Goal: Information Seeking & Learning: Find contact information

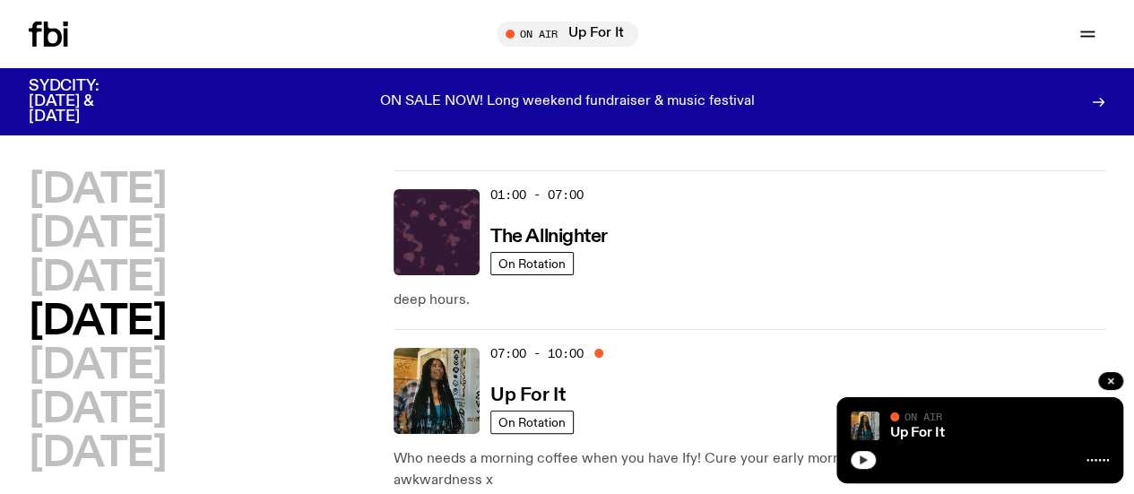
click at [864, 465] on button "button" at bounding box center [863, 460] width 25 height 18
click at [520, 386] on h3 "Up For It" at bounding box center [527, 395] width 74 height 19
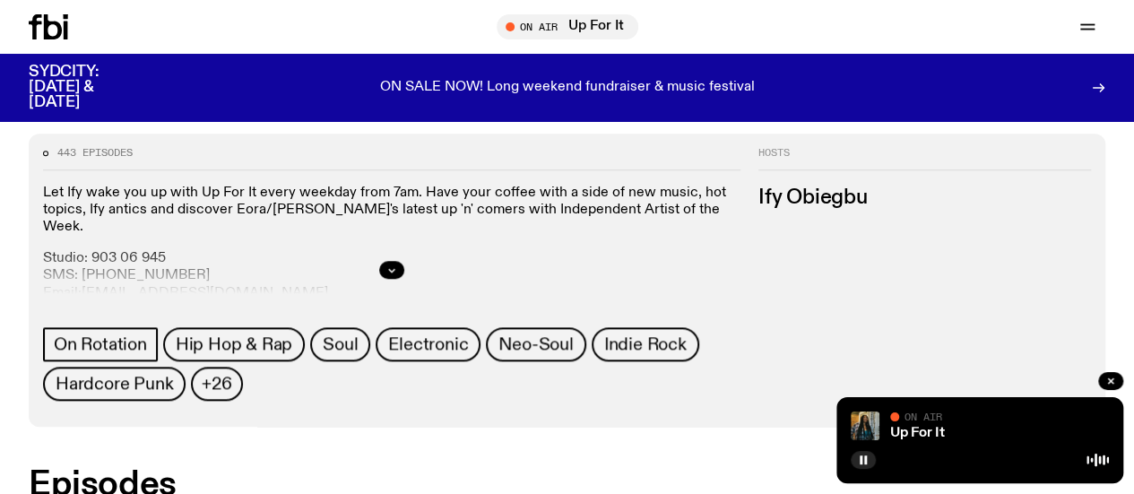
scroll to position [747, 0]
click at [899, 438] on link "Up For It" at bounding box center [917, 433] width 55 height 14
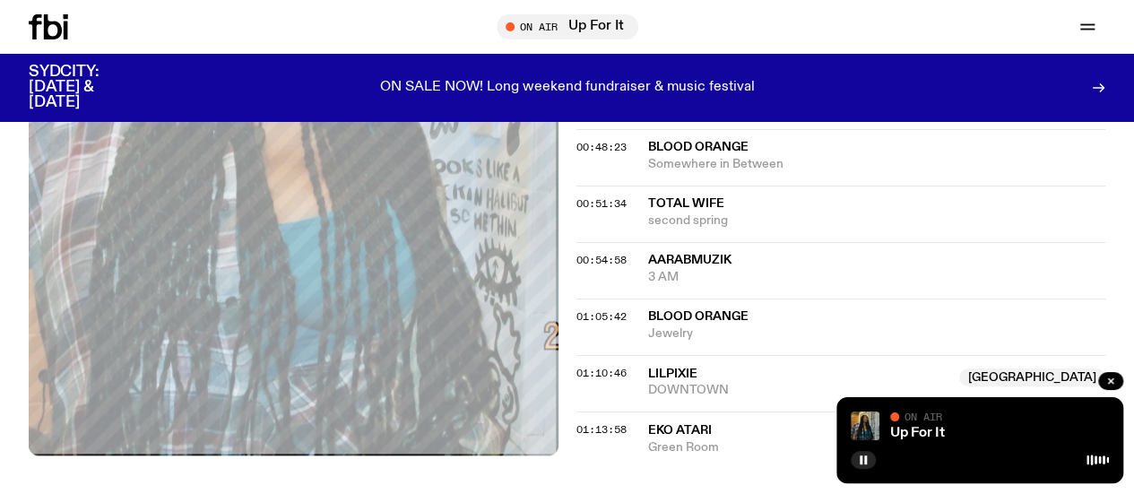
scroll to position [1253, 0]
click at [714, 172] on span "Somewhere in Between" at bounding box center [877, 163] width 458 height 17
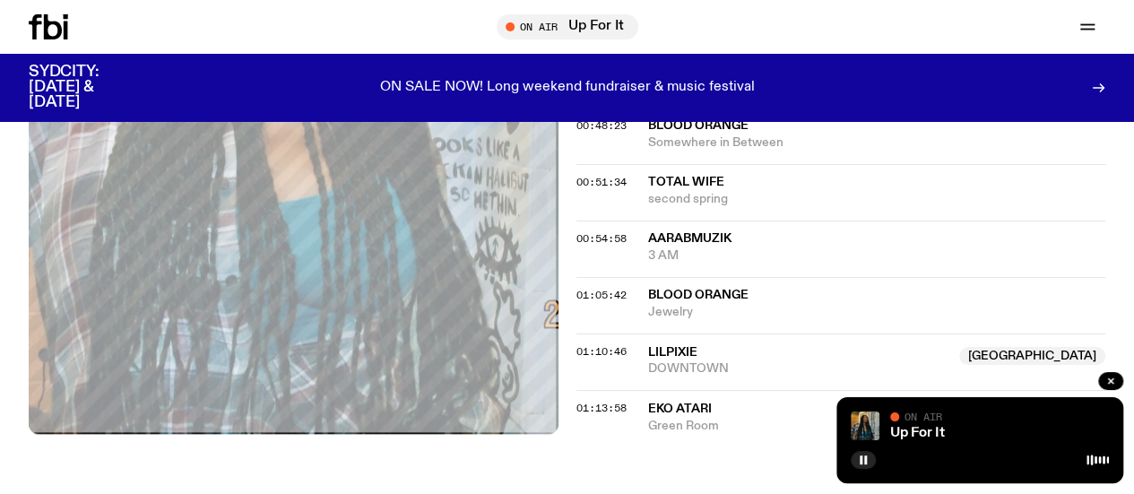
scroll to position [1275, 0]
click at [680, 187] on span "Total Wife" at bounding box center [686, 181] width 76 height 13
click at [703, 244] on span "aarabMUZIK" at bounding box center [689, 237] width 83 height 13
click at [707, 320] on span "Jewelry" at bounding box center [877, 311] width 458 height 17
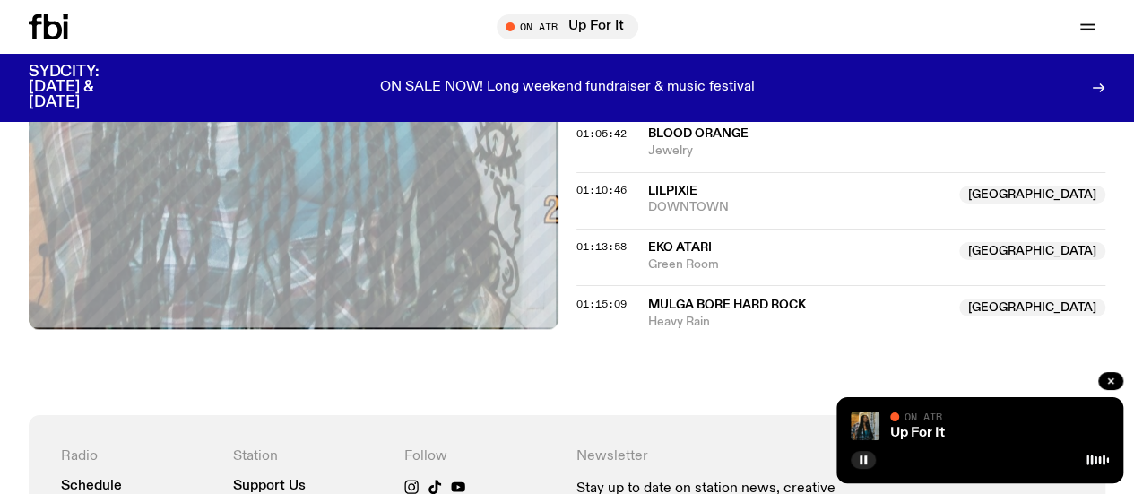
scroll to position [1436, 0]
click at [685, 196] on span "LILPIXIE" at bounding box center [672, 190] width 49 height 13
click at [694, 253] on span "EKO ATARI" at bounding box center [680, 246] width 64 height 13
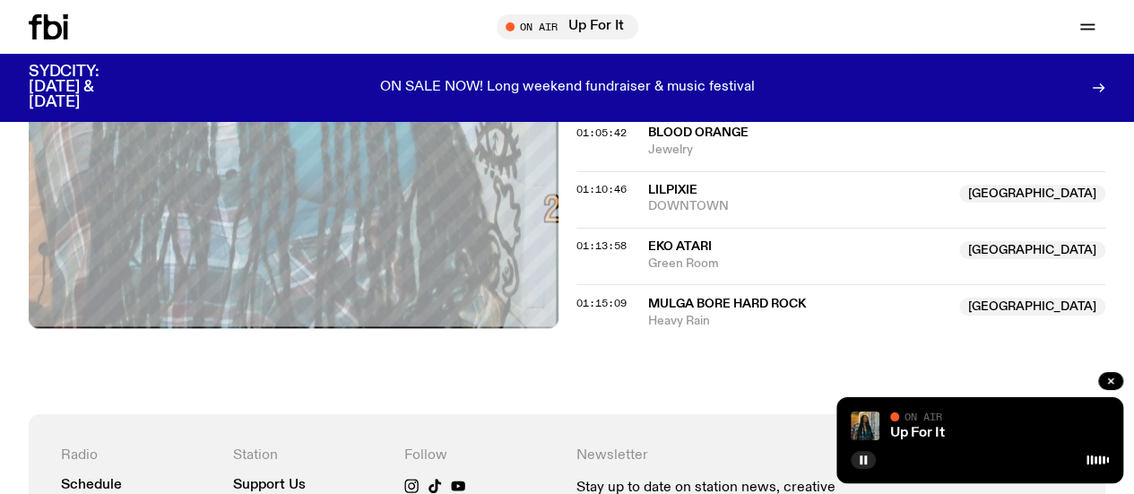
click at [717, 309] on span "Mulga Bore Hard Rock" at bounding box center [727, 303] width 158 height 13
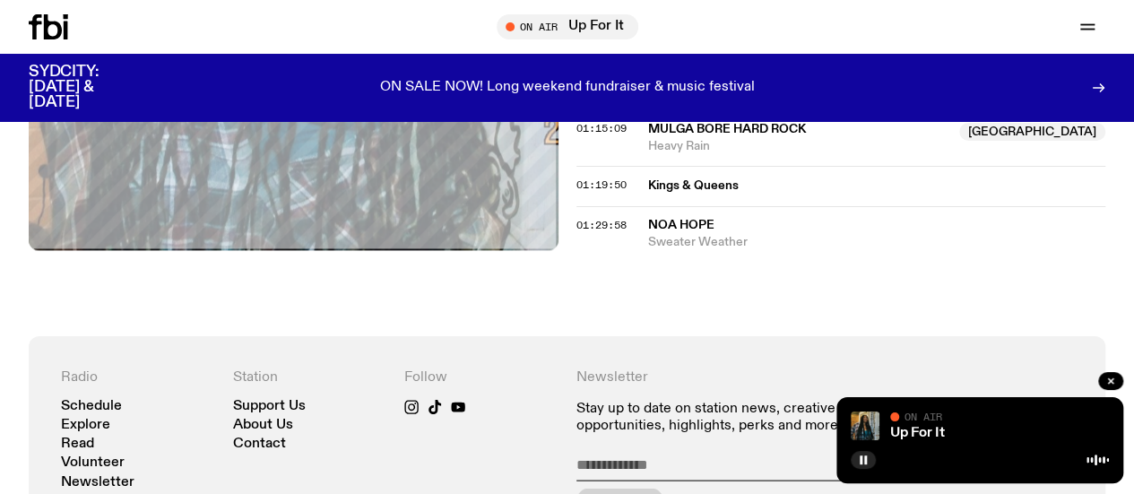
scroll to position [1606, 0]
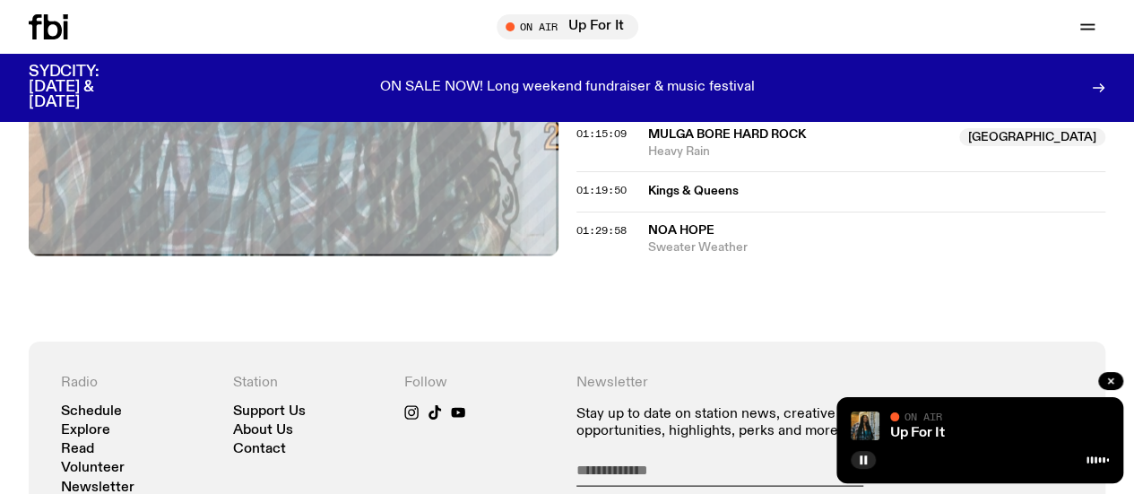
click at [698, 236] on span "Noa Hope" at bounding box center [681, 229] width 66 height 13
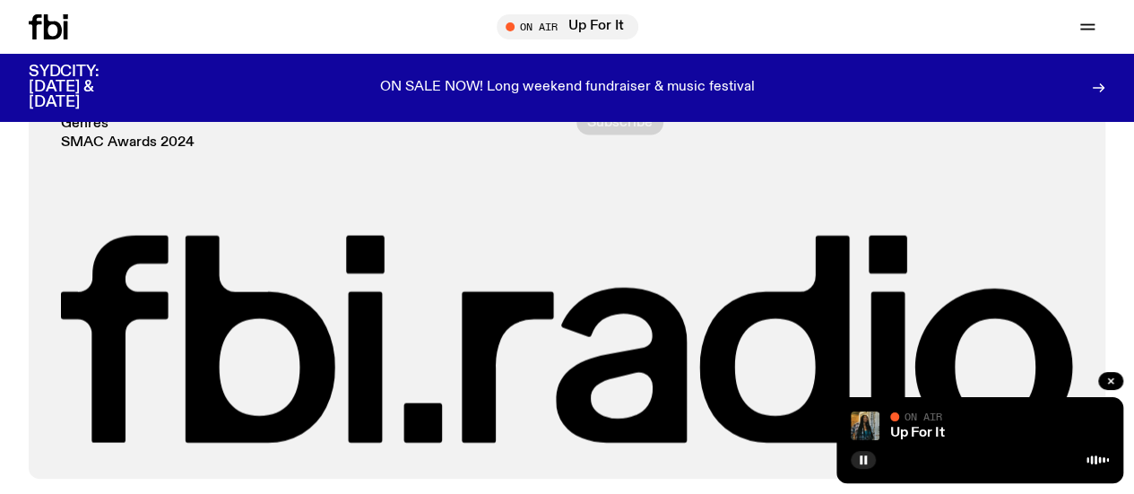
scroll to position [2085, 0]
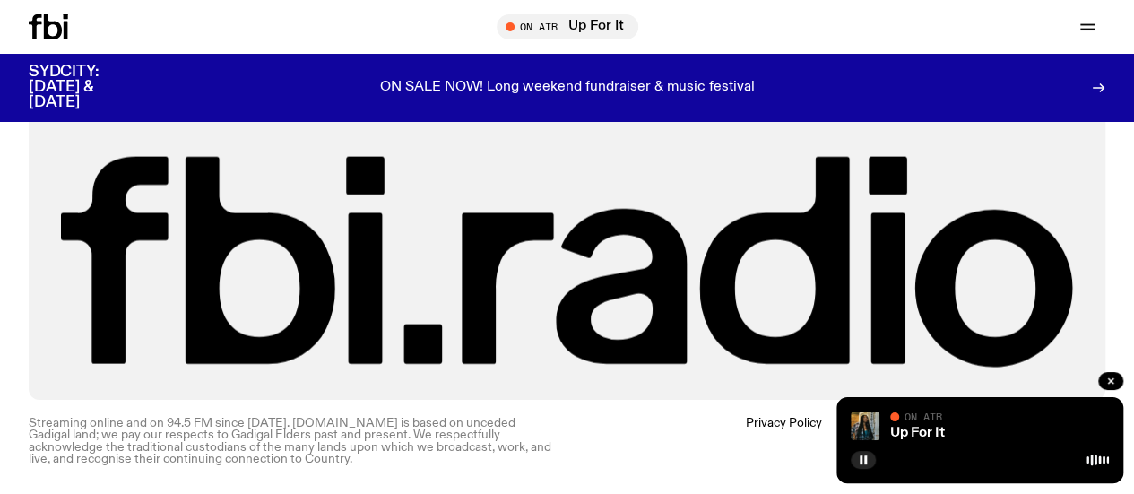
click at [0, 202] on div "Radio Schedule Explore Read Volunteer Newsletter Genres SMAC Awards 2024 Statio…" at bounding box center [567, 140] width 1134 height 520
click at [0, 193] on div "Radio Schedule Explore Read Volunteer Newsletter Genres SMAC Awards 2024 Statio…" at bounding box center [567, 140] width 1134 height 520
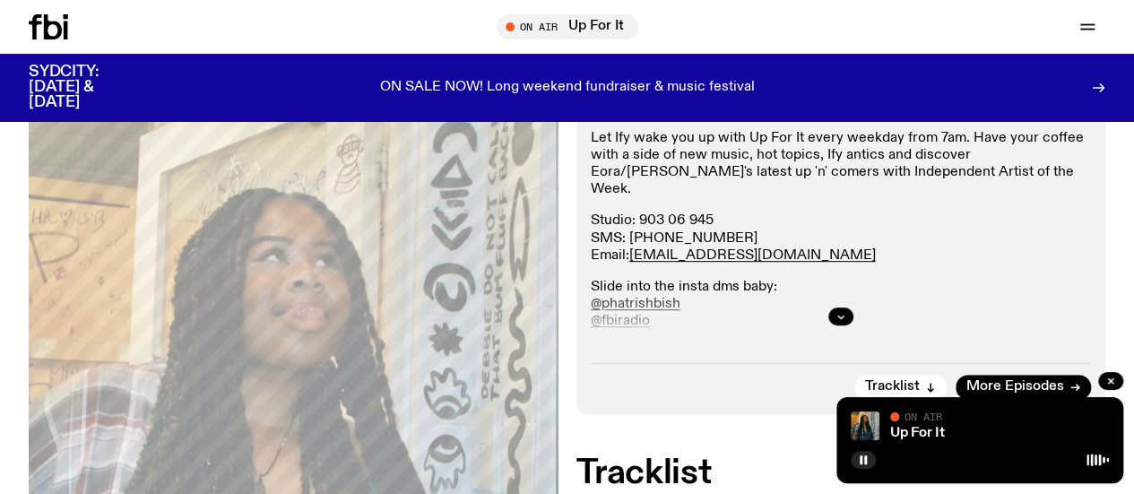
scroll to position [321, 0]
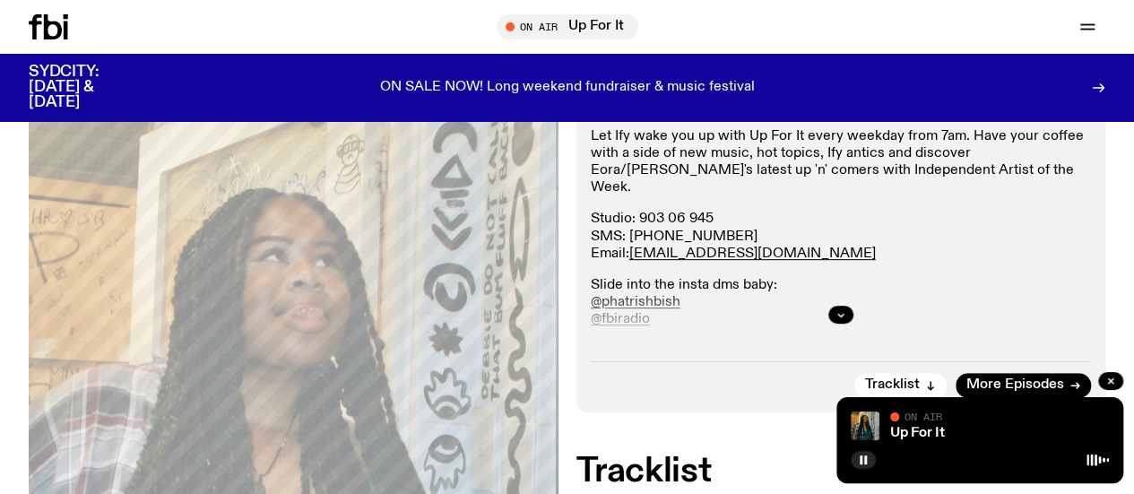
click at [654, 230] on p "Studio: [PHONE_NUMBER] SMS: [PHONE_NUMBER] Email: [EMAIL_ADDRESS][DOMAIN_NAME]" at bounding box center [841, 237] width 501 height 52
click at [749, 228] on p "Studio: [PHONE_NUMBER] SMS: [PHONE_NUMBER] Email: [EMAIL_ADDRESS][DOMAIN_NAME]" at bounding box center [841, 237] width 501 height 52
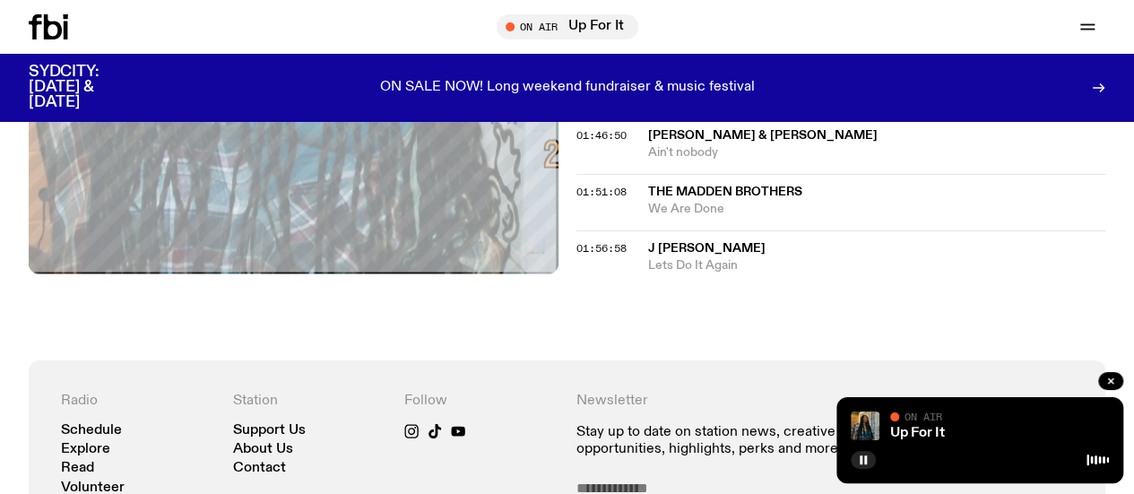
scroll to position [1757, 0]
